Goal: Task Accomplishment & Management: Manage account settings

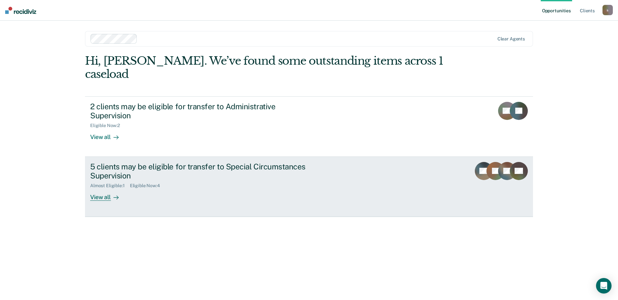
click at [107, 188] on div "View all" at bounding box center [108, 194] width 36 height 13
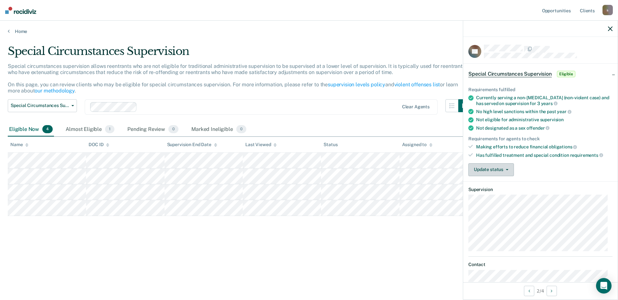
click at [505, 167] on button "Update status" at bounding box center [491, 169] width 46 height 13
click at [584, 166] on div "Update status Mark Pending Review Mark Ineligible" at bounding box center [540, 169] width 144 height 13
click at [494, 74] on span "Special Circumstances Supervision" at bounding box center [509, 74] width 83 height 6
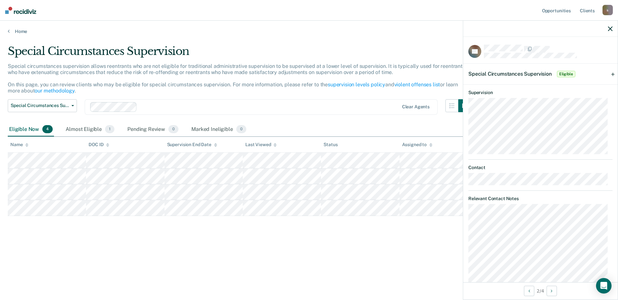
click at [605, 75] on div "Special Circumstances Supervision Eligible" at bounding box center [540, 74] width 154 height 21
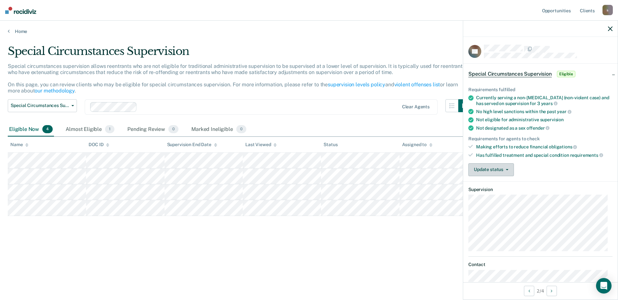
click at [509, 171] on button "Update status" at bounding box center [491, 169] width 46 height 13
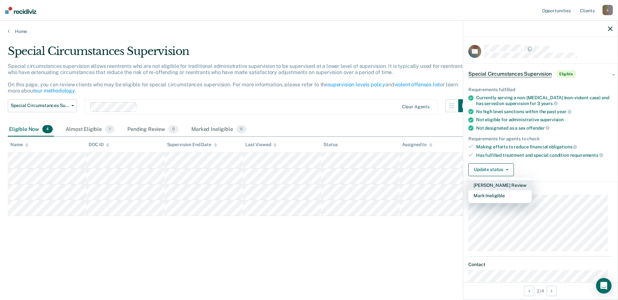
click at [504, 186] on button "Mark Pending Review" at bounding box center [499, 185] width 63 height 10
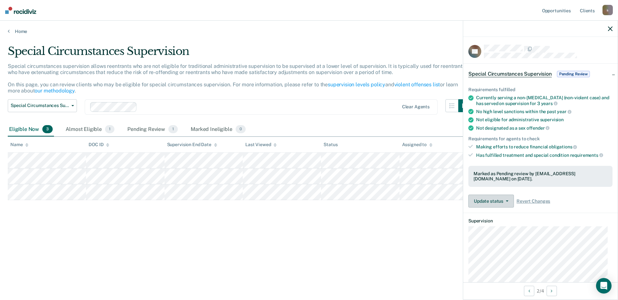
click at [510, 201] on button "Update status" at bounding box center [491, 200] width 46 height 13
click at [509, 198] on button "Update status" at bounding box center [491, 200] width 46 height 13
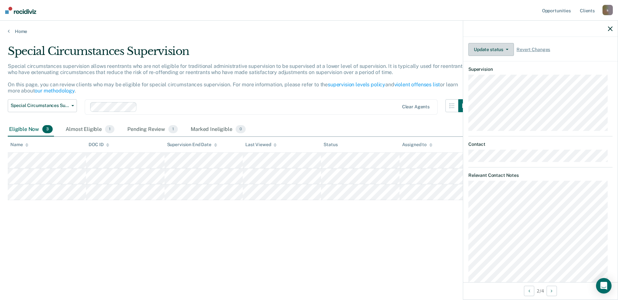
scroll to position [168, 0]
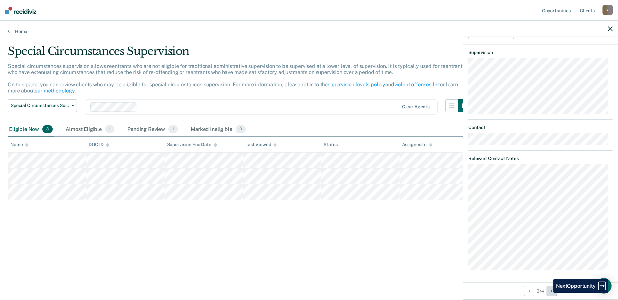
click at [550, 291] on button "Next Opportunity" at bounding box center [551, 291] width 10 height 10
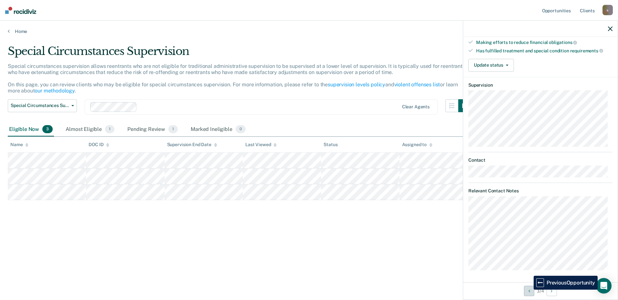
click at [529, 289] on icon "Previous Opportunity" at bounding box center [529, 291] width 2 height 5
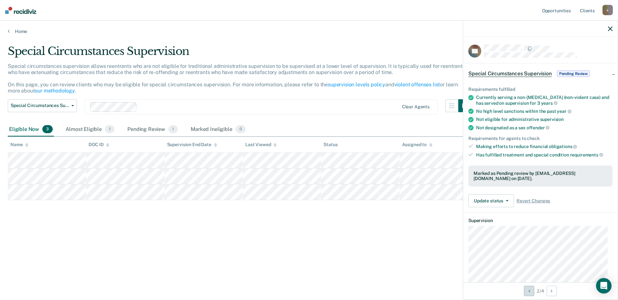
scroll to position [0, 0]
click at [570, 74] on span "Pending Review" at bounding box center [573, 74] width 33 height 6
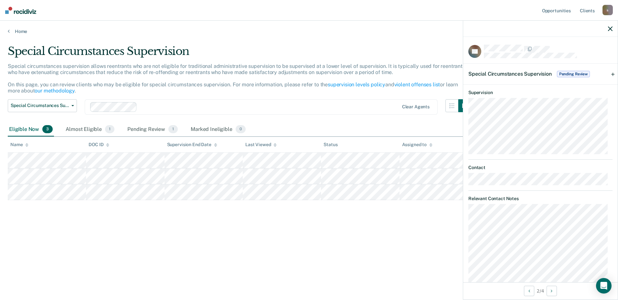
click at [570, 73] on span "Pending Review" at bounding box center [573, 74] width 33 height 6
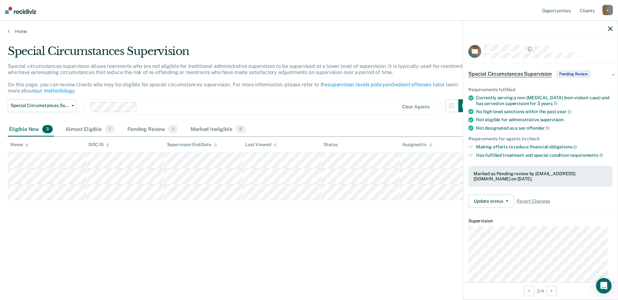
click at [361, 294] on main "Special Circumstances Supervision Special circumstances supervision allows reen…" at bounding box center [309, 166] width 618 height 264
click at [610, 28] on icon "button" at bounding box center [610, 28] width 5 height 5
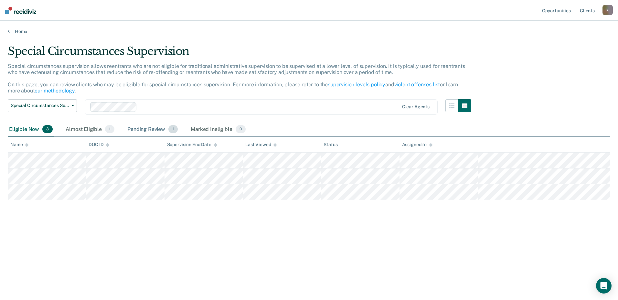
click at [143, 129] on div "Pending Review 1" at bounding box center [152, 129] width 53 height 14
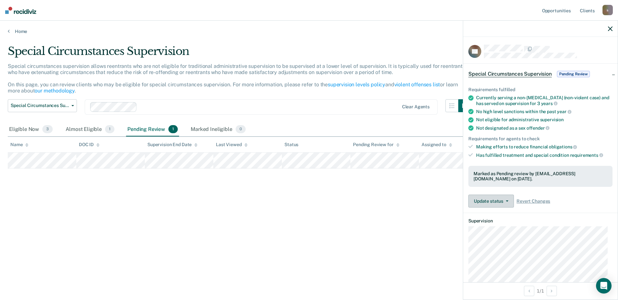
click at [506, 200] on icon "button" at bounding box center [507, 200] width 3 height 1
click at [611, 27] on icon "button" at bounding box center [610, 28] width 5 height 5
